Goal: Task Accomplishment & Management: Use online tool/utility

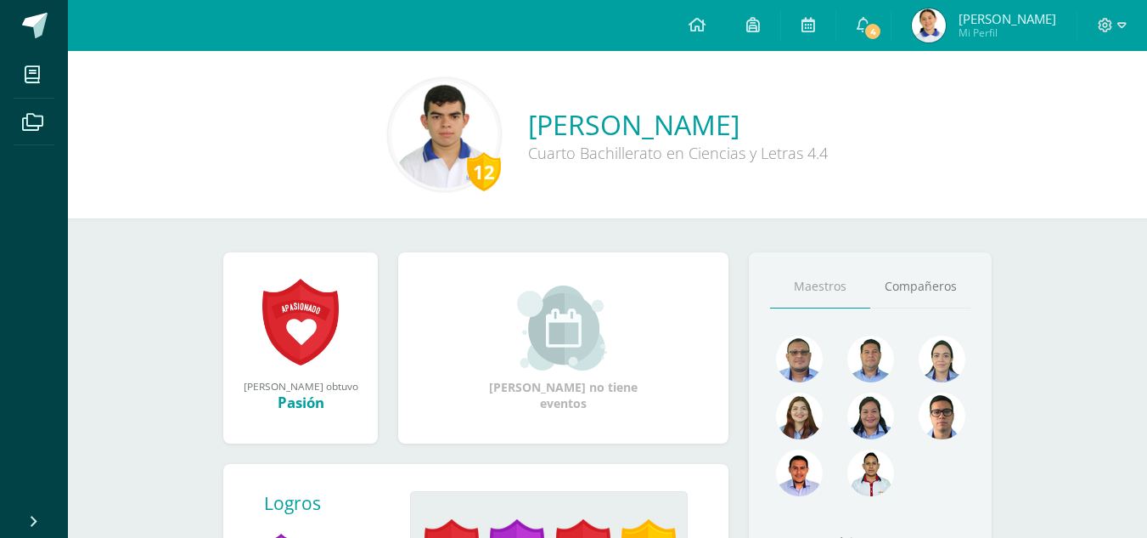
click at [864, 34] on span "4" at bounding box center [873, 31] width 19 height 19
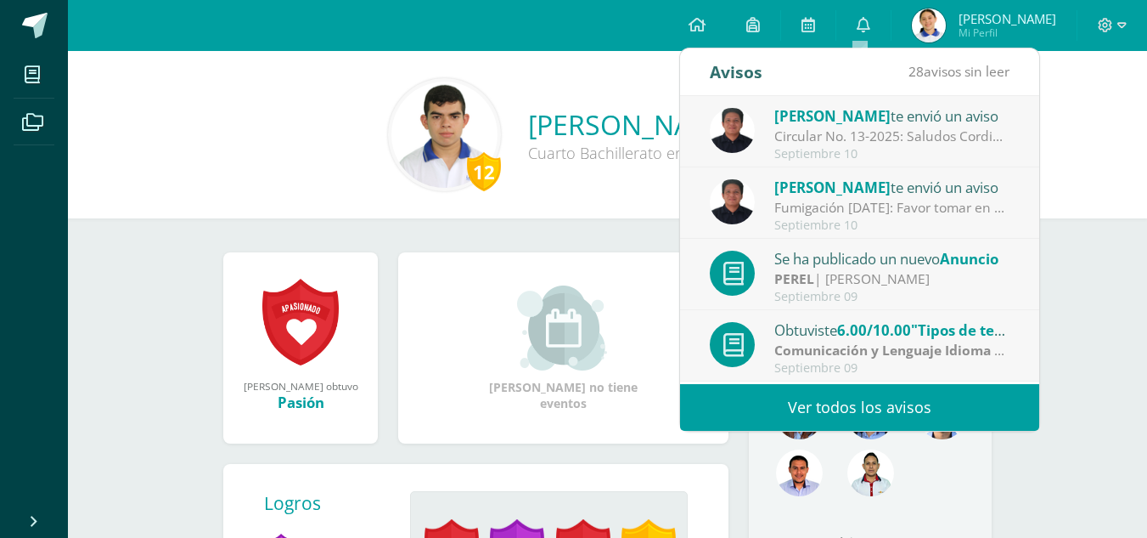
click at [864, 134] on div "Circular No. 13-2025: Saludos Cordiales, por este medio se hace notificación el…" at bounding box center [893, 137] width 236 height 20
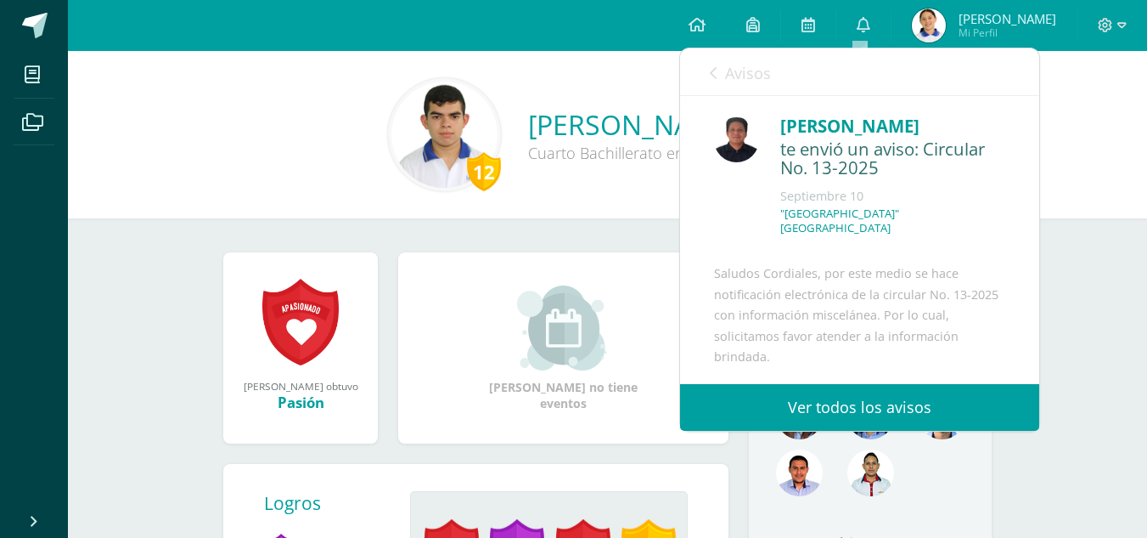
click at [715, 68] on icon at bounding box center [713, 73] width 7 height 14
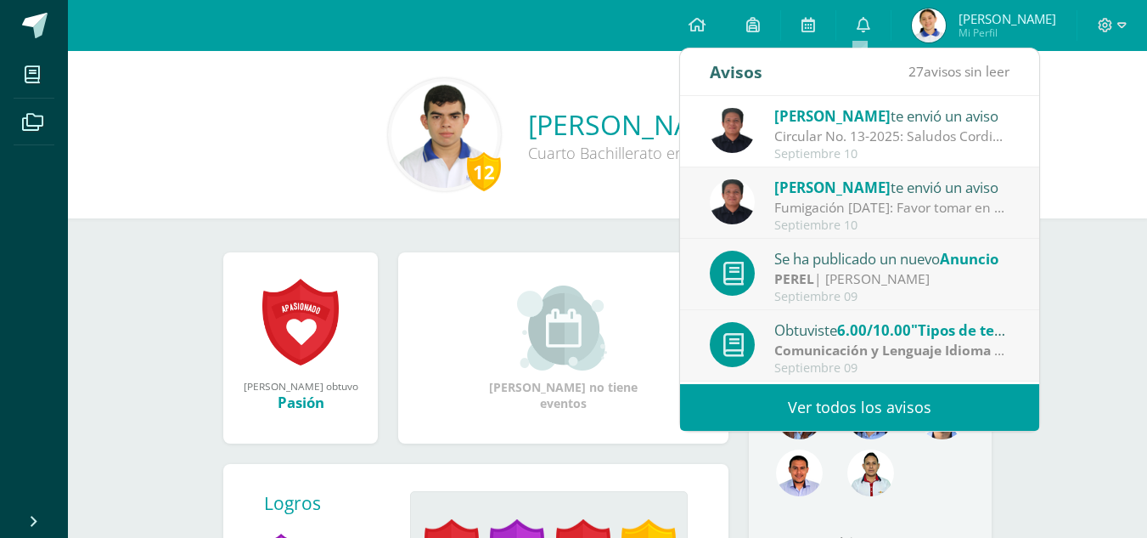
click at [824, 205] on div "Fumigación [DATE]: Favor tomar en consideración la información referida." at bounding box center [893, 208] width 236 height 20
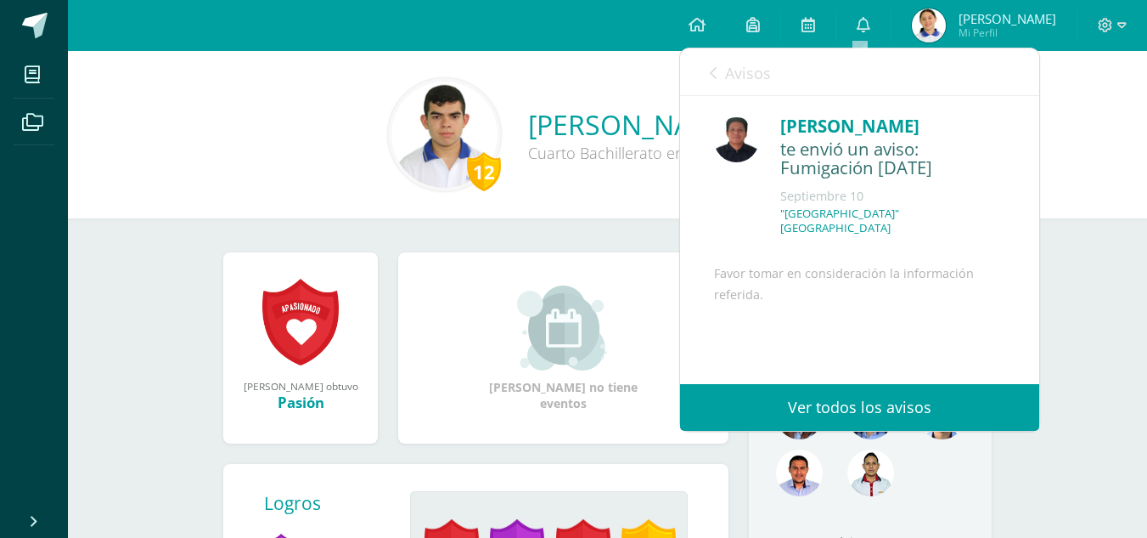
click at [717, 70] on icon at bounding box center [713, 73] width 7 height 14
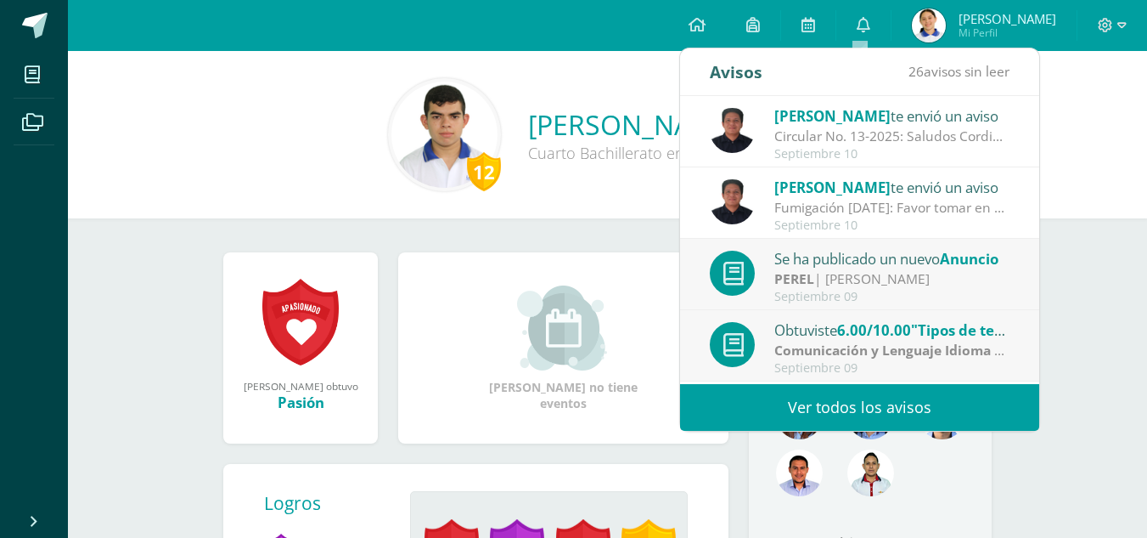
click at [905, 273] on div "PEREL | Julio Villatoro" at bounding box center [893, 279] width 236 height 20
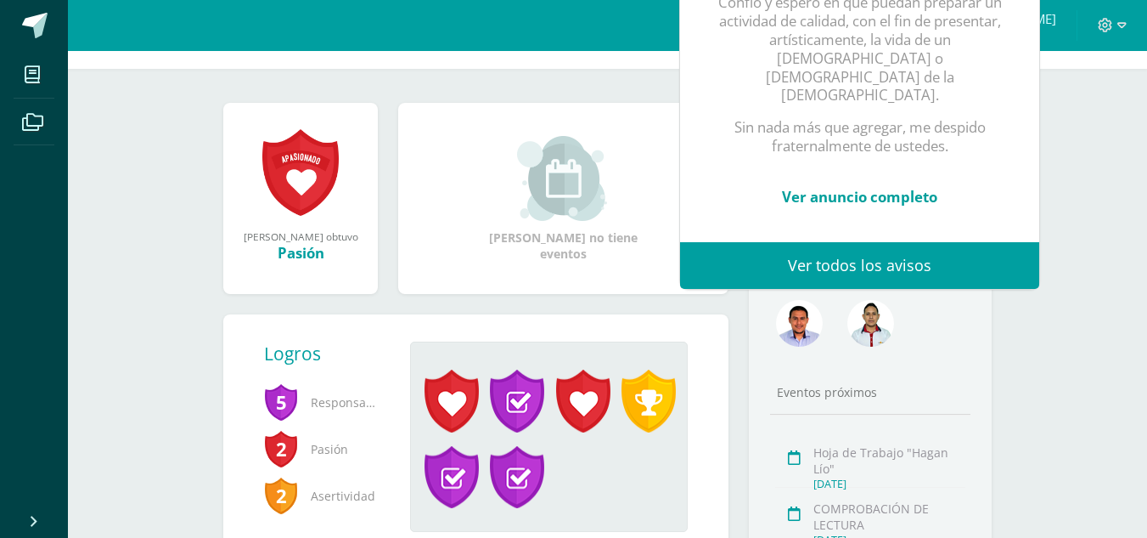
scroll to position [204, 0]
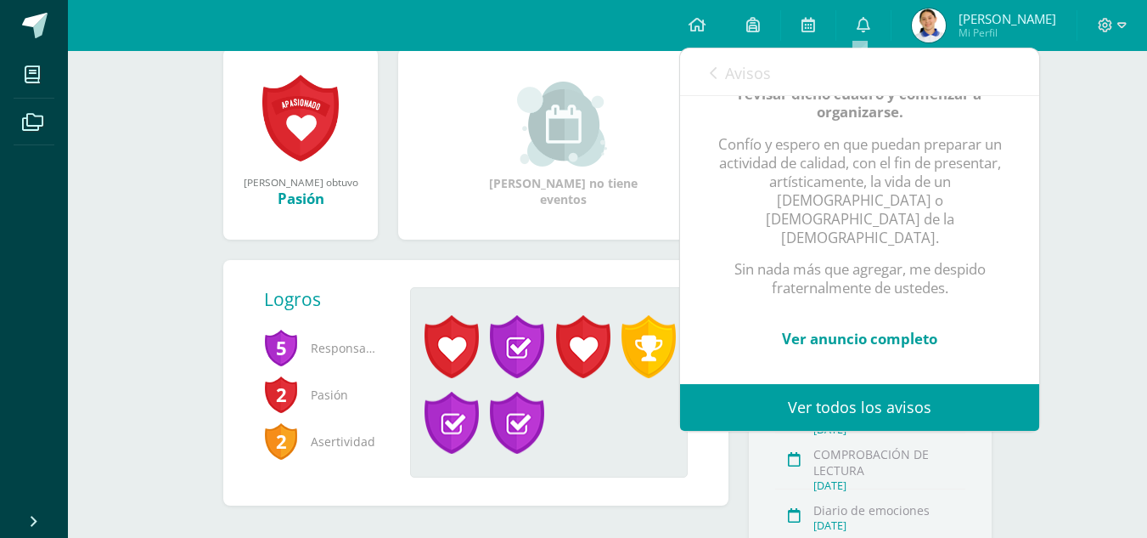
click at [915, 329] on link "Ver anuncio completo" at bounding box center [859, 339] width 155 height 20
click at [709, 70] on div "Avisos 25 avisos sin leer Avisos" at bounding box center [859, 72] width 359 height 48
click at [716, 70] on icon at bounding box center [713, 73] width 7 height 14
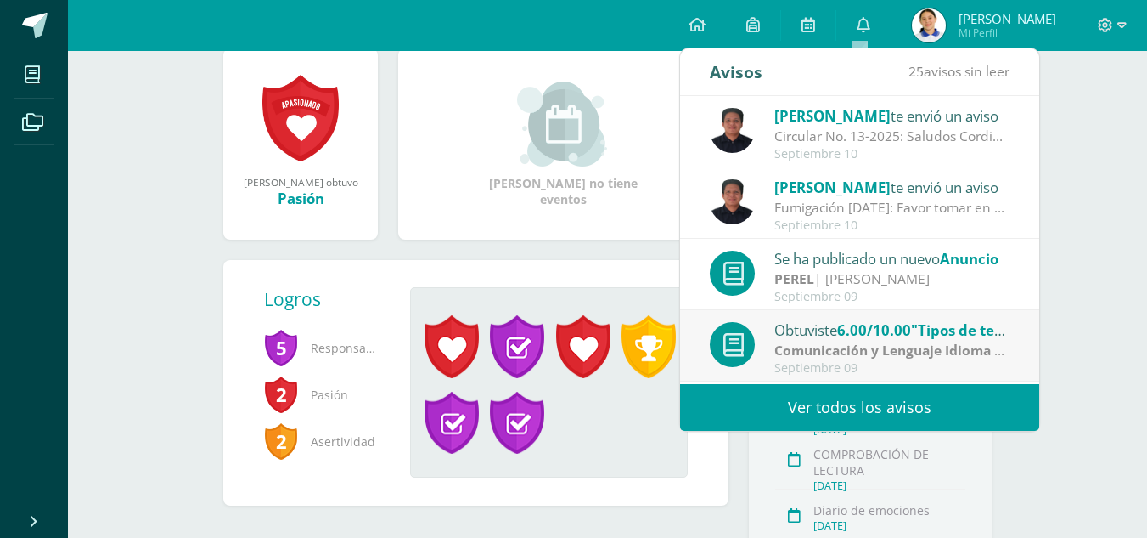
click at [903, 341] on strong "Comunicación y Lenguaje Idioma Español" at bounding box center [911, 350] width 272 height 19
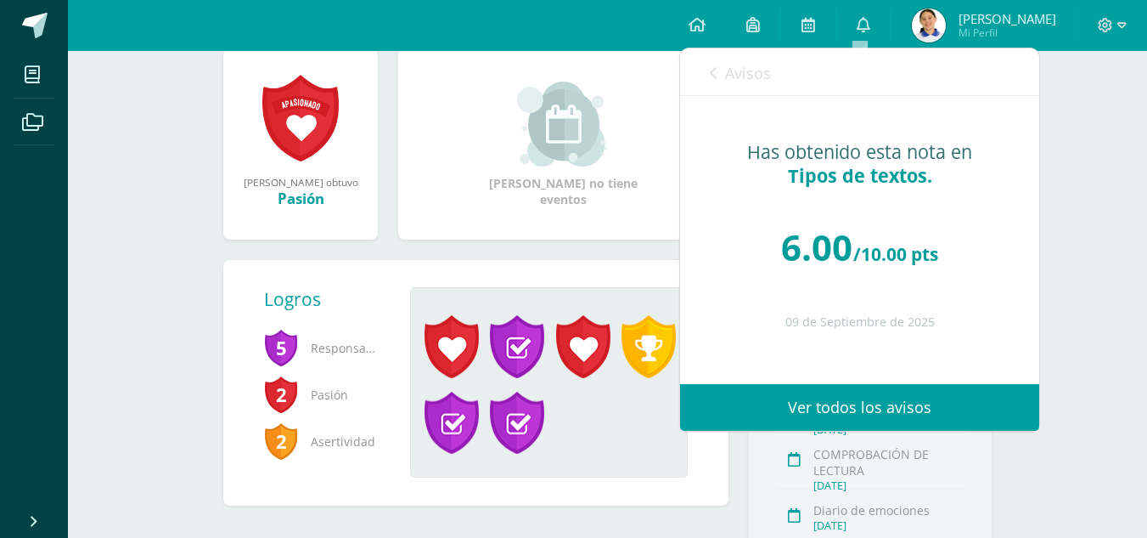
scroll to position [0, 0]
click at [717, 72] on icon at bounding box center [713, 73] width 7 height 14
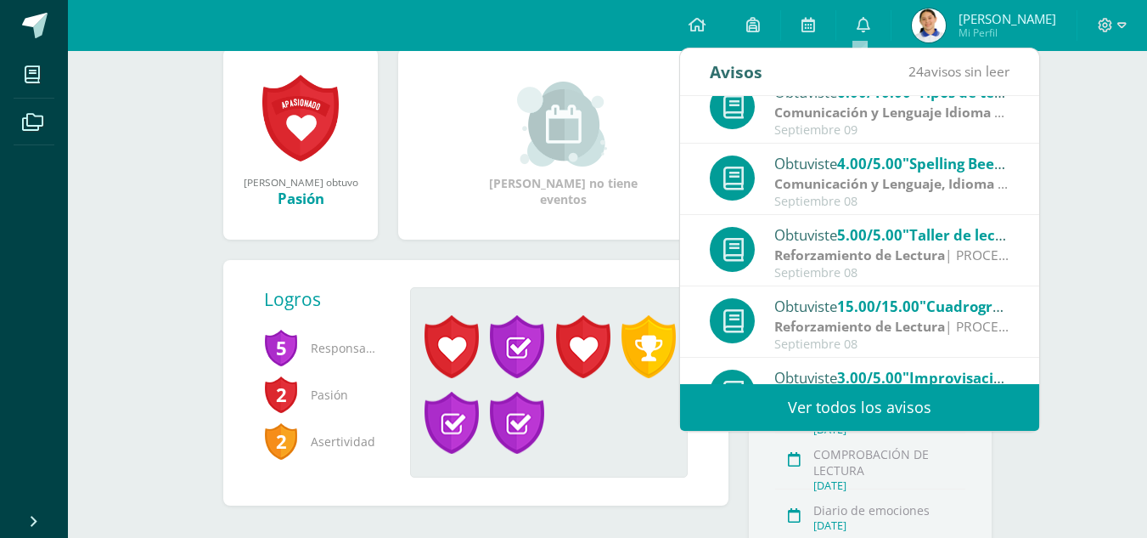
scroll to position [272, 0]
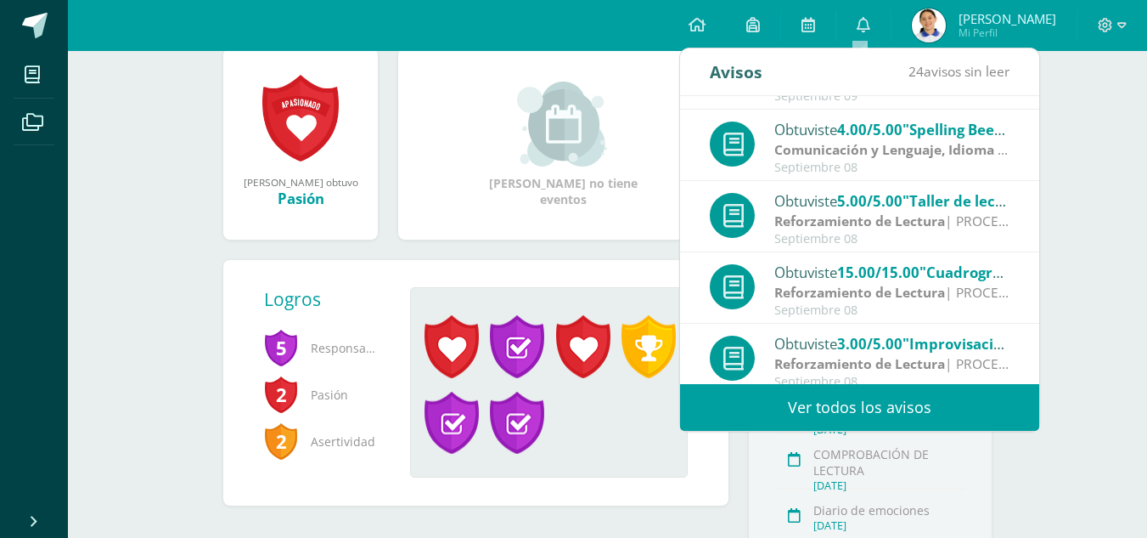
click at [915, 127] on span ""Spelling Bee"" at bounding box center [954, 130] width 103 height 20
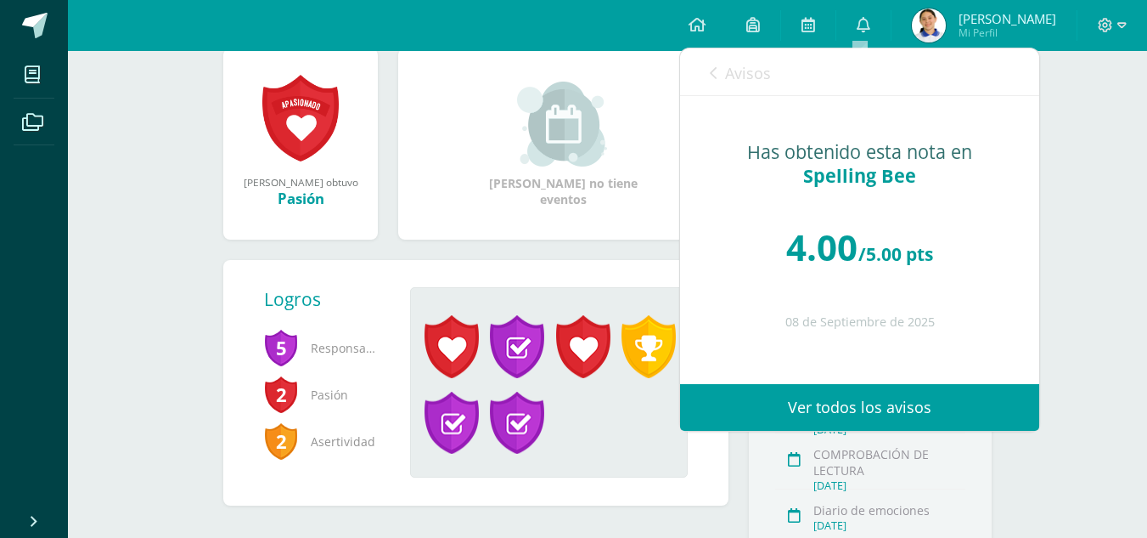
click at [709, 75] on div "Avisos 24 avisos sin leer Avisos" at bounding box center [859, 72] width 359 height 48
click at [716, 74] on icon at bounding box center [713, 73] width 7 height 14
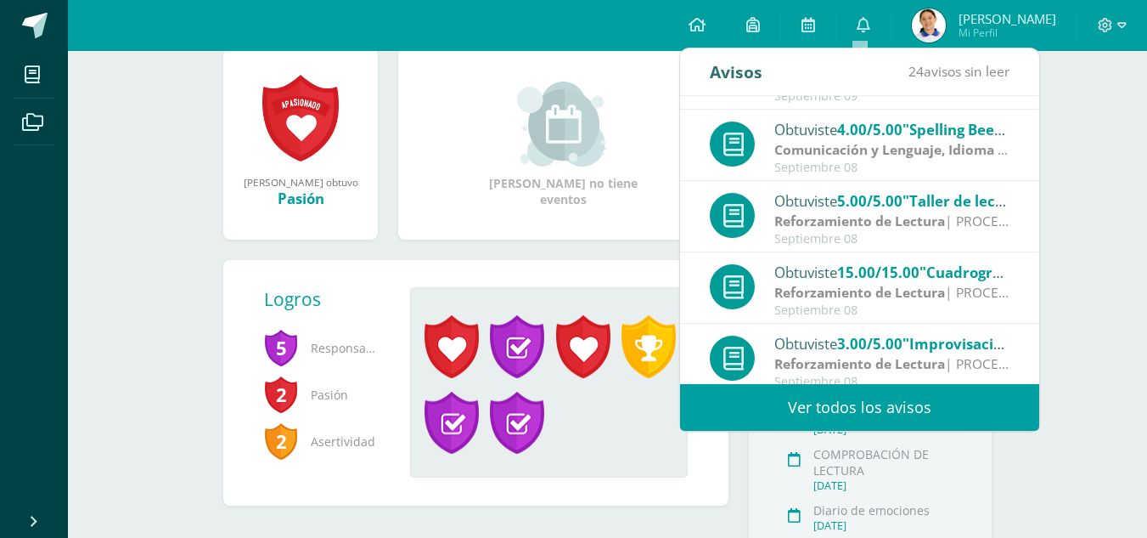
click at [890, 289] on strong "Reforzamiento de Lectura" at bounding box center [860, 292] width 171 height 19
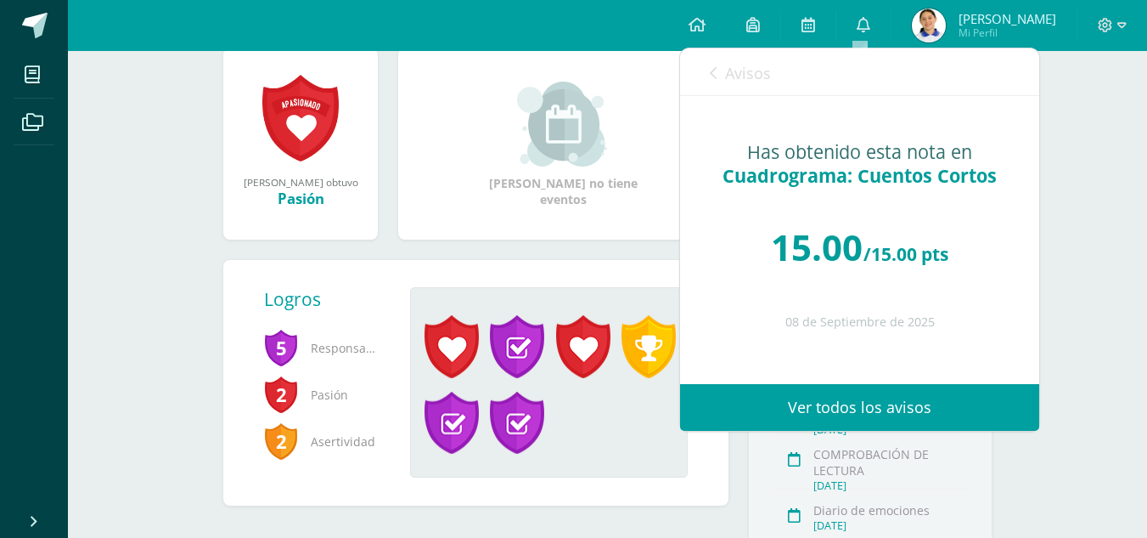
click at [721, 70] on link "Avisos" at bounding box center [740, 72] width 61 height 48
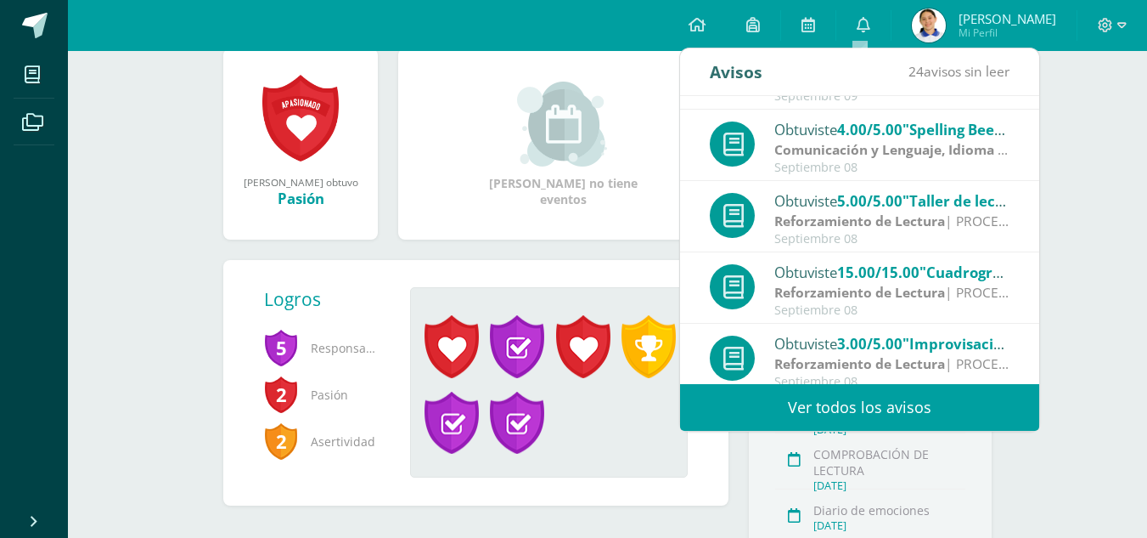
click at [954, 342] on span ""Improvisación de Poemas"" at bounding box center [1001, 344] width 196 height 20
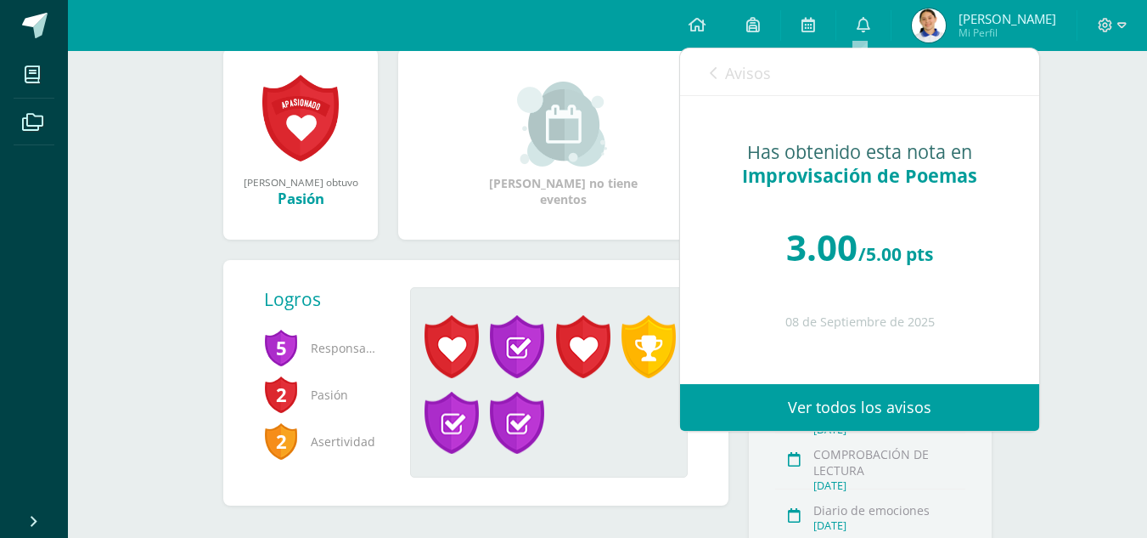
click at [716, 76] on icon at bounding box center [713, 73] width 7 height 14
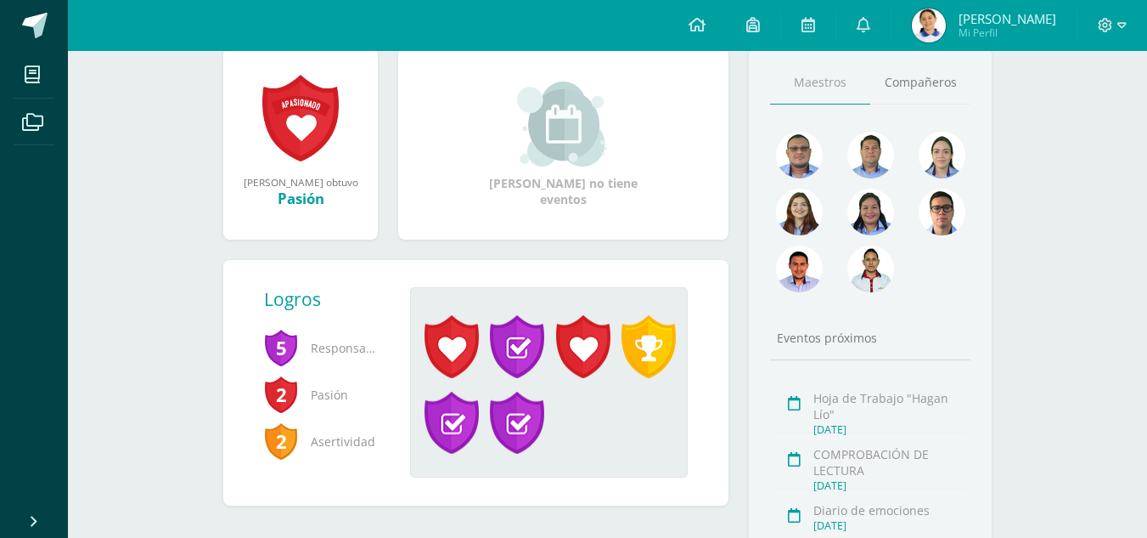
click at [939, 39] on span "Celina del Carmen Mi Perfil" at bounding box center [984, 25] width 151 height 34
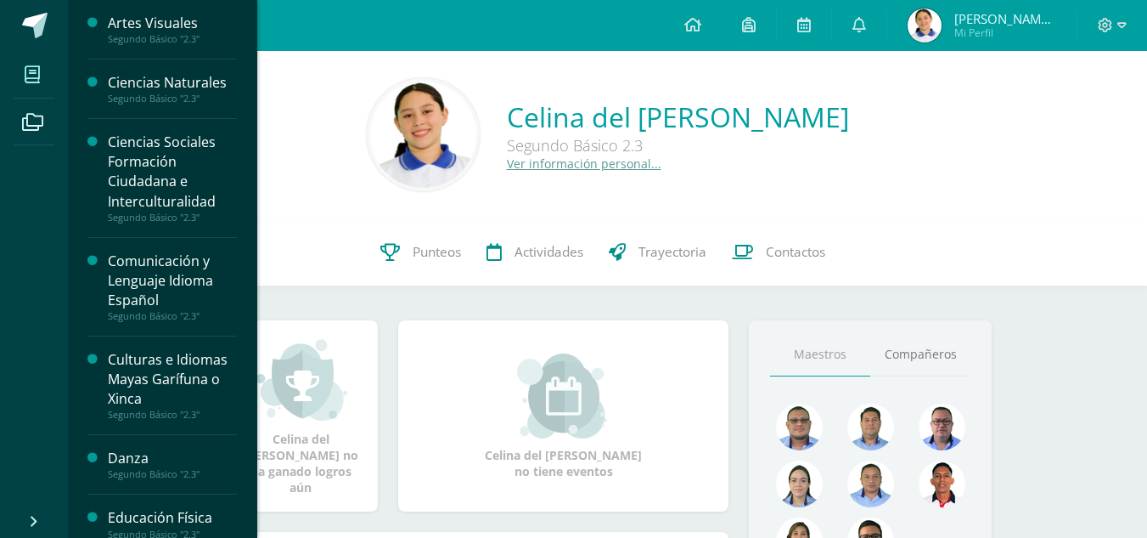
click at [29, 79] on icon at bounding box center [32, 74] width 15 height 17
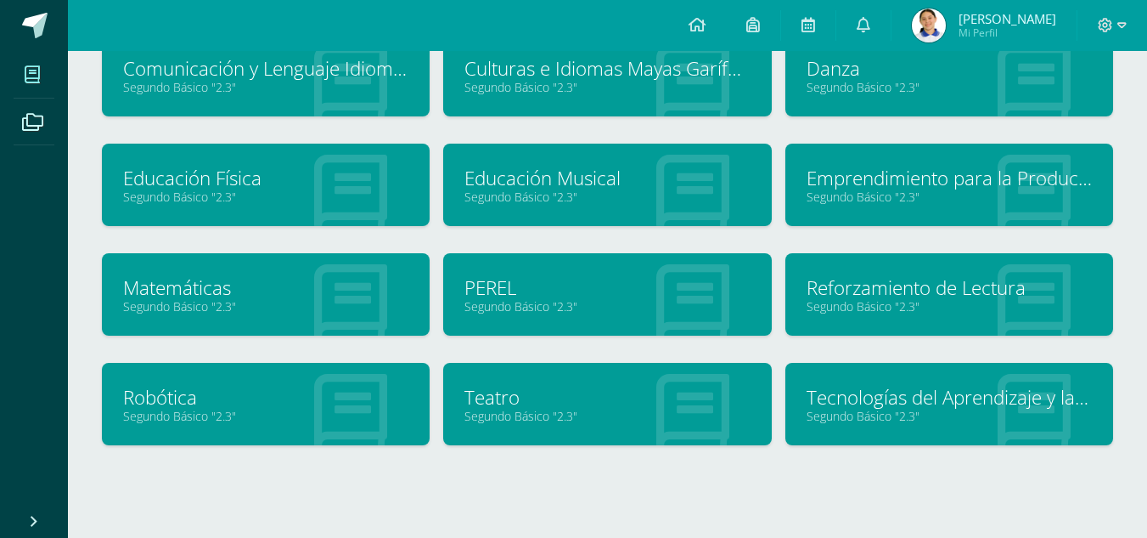
scroll to position [279, 0]
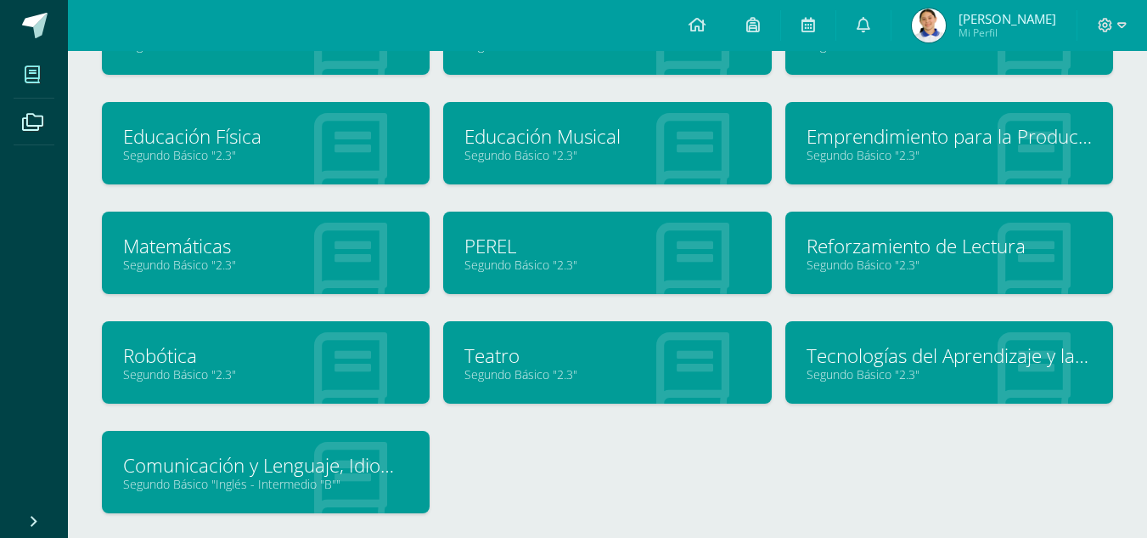
click at [566, 220] on div "PEREL Segundo Básico "2.3"" at bounding box center [607, 252] width 328 height 82
click at [594, 263] on link "Segundo Básico "2.3"" at bounding box center [607, 264] width 285 height 16
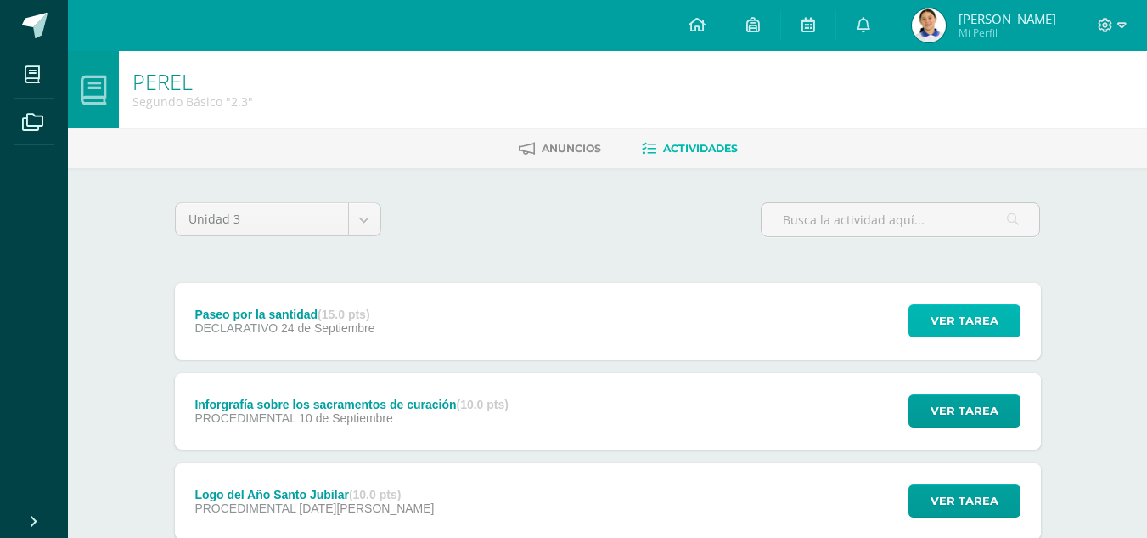
click at [939, 330] on span "Ver tarea" at bounding box center [965, 320] width 68 height 31
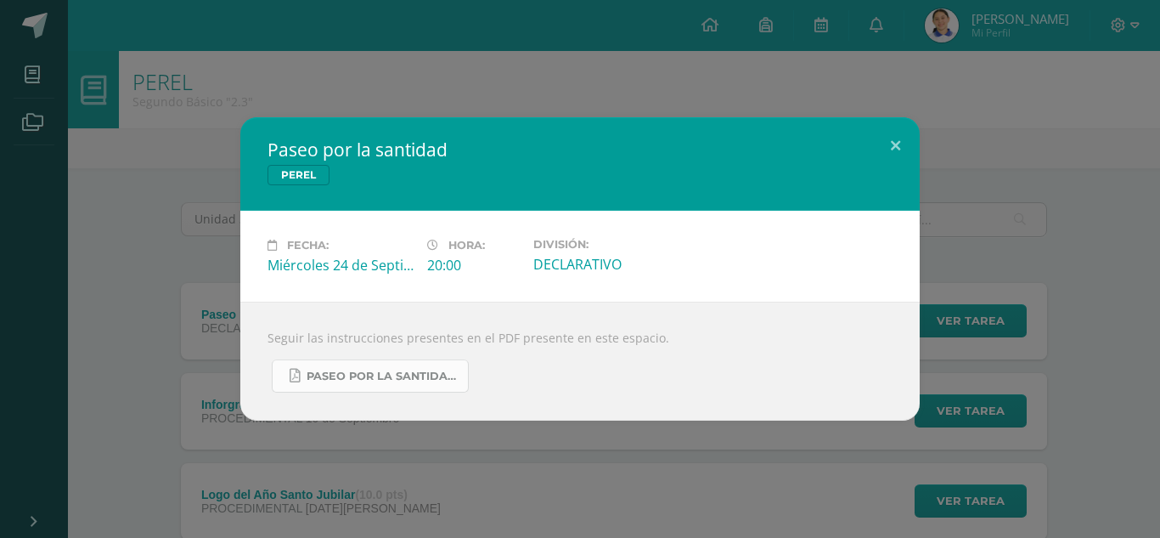
click at [371, 366] on link "Paseo por la santidad - 2.3.pdf" at bounding box center [370, 375] width 197 height 33
click at [891, 138] on button at bounding box center [895, 146] width 48 height 58
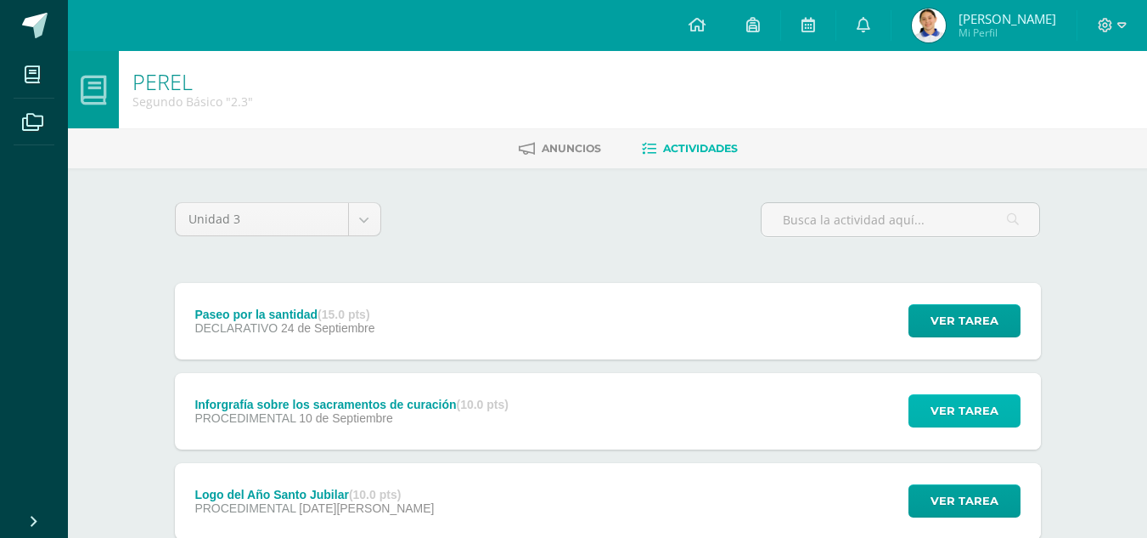
click at [948, 403] on span "Ver tarea" at bounding box center [965, 410] width 68 height 31
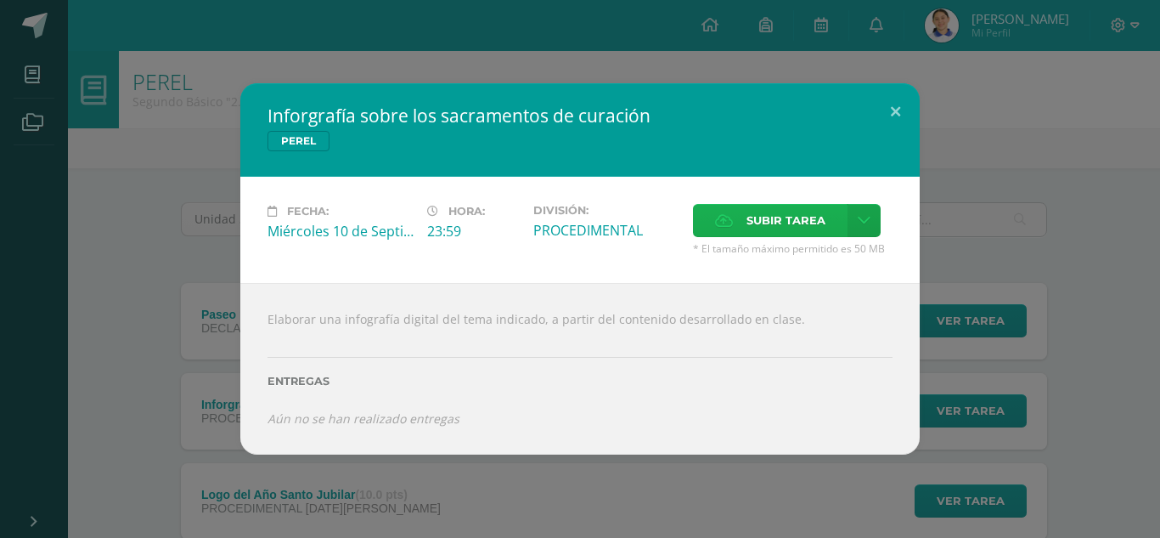
click at [773, 229] on span "Subir tarea" at bounding box center [785, 220] width 79 height 31
click at [0, 0] on input "Subir tarea" at bounding box center [0, 0] width 0 height 0
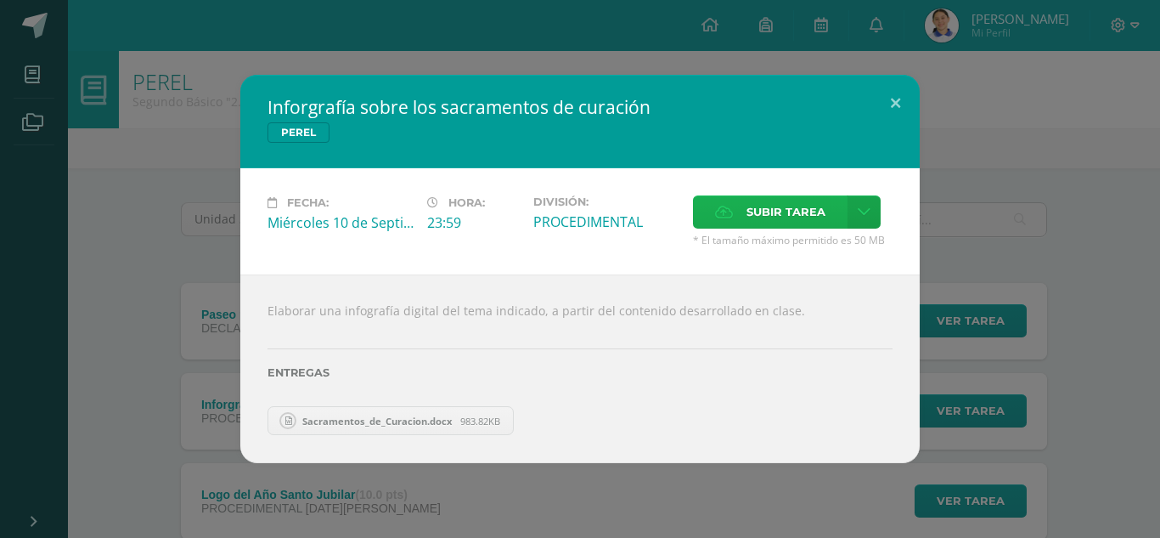
click at [438, 302] on div "Elaborar una infografía digital del tema indicado, a partir del contenido desar…" at bounding box center [579, 368] width 679 height 189
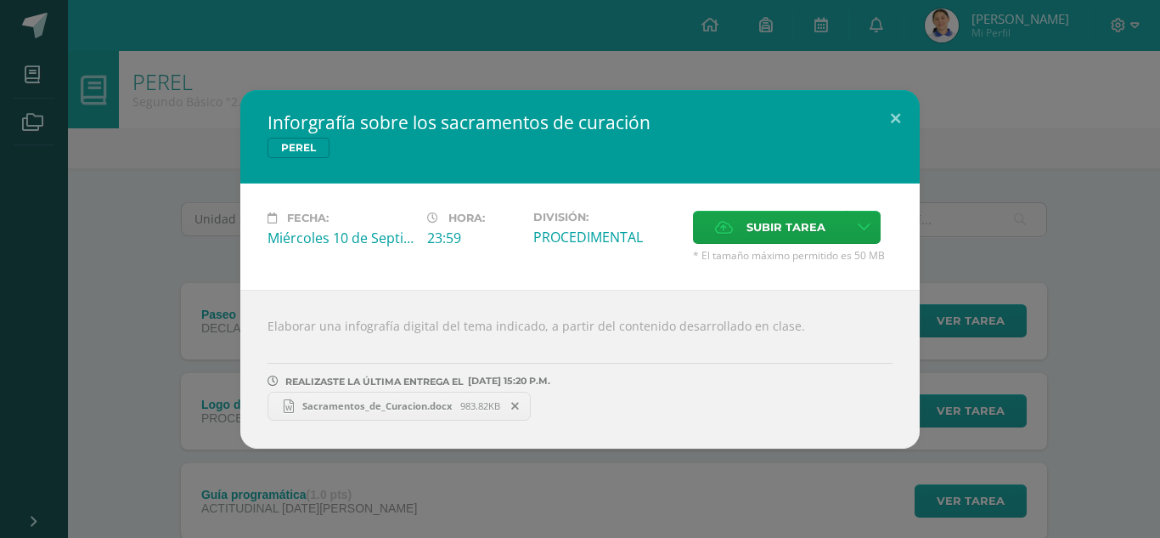
click at [425, 404] on span "Sacramentos_de_Curacion.docx" at bounding box center [377, 405] width 166 height 13
